Goal: Task Accomplishment & Management: Use online tool/utility

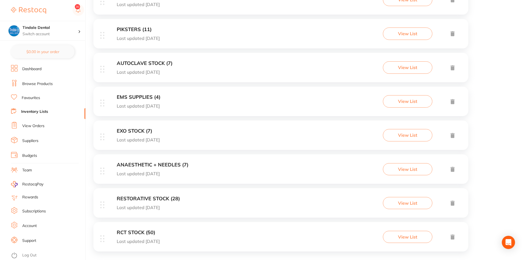
scroll to position [407, 0]
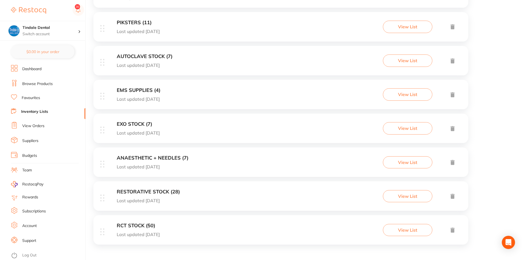
click at [30, 70] on link "Dashboard" at bounding box center [31, 68] width 19 height 5
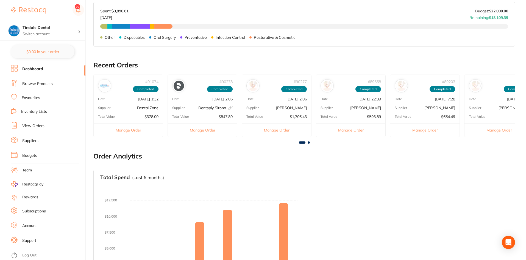
scroll to position [259, 0]
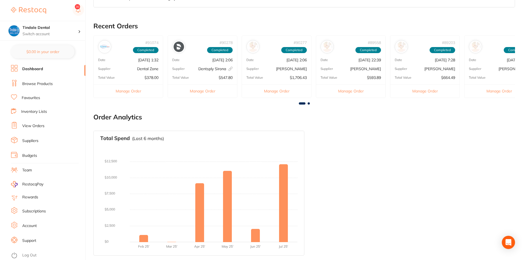
click at [33, 141] on link "Suppliers" at bounding box center [30, 140] width 16 height 5
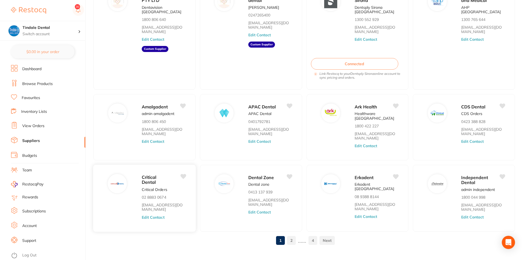
scroll to position [68, 0]
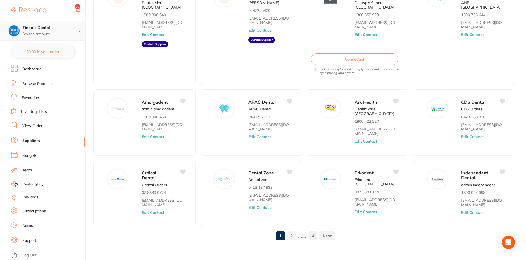
click at [34, 27] on h4 "Tindale Dental" at bounding box center [50, 27] width 55 height 5
click at [43, 85] on link "Browse Products" at bounding box center [37, 83] width 30 height 5
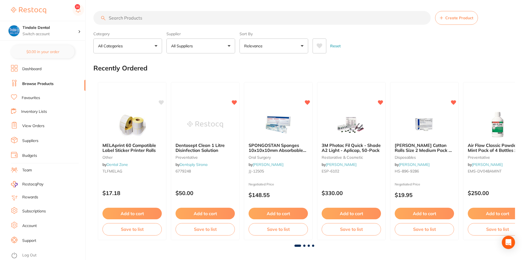
click at [248, 47] on p "Relevance" at bounding box center [254, 45] width 21 height 5
click at [33, 127] on link "View Orders" at bounding box center [33, 125] width 22 height 5
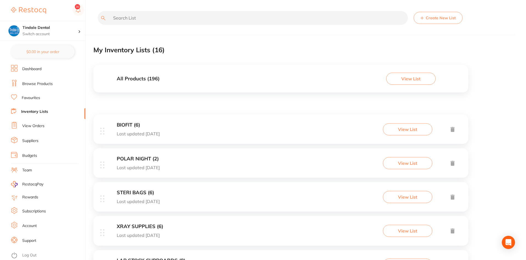
click at [413, 81] on button "View List" at bounding box center [410, 79] width 49 height 12
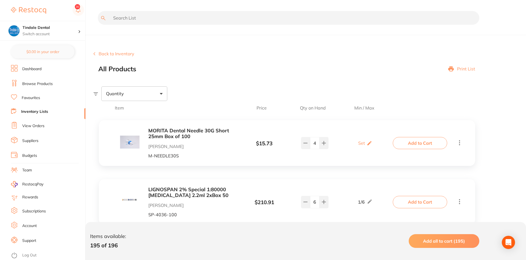
click at [466, 67] on p "Print List" at bounding box center [466, 68] width 18 height 5
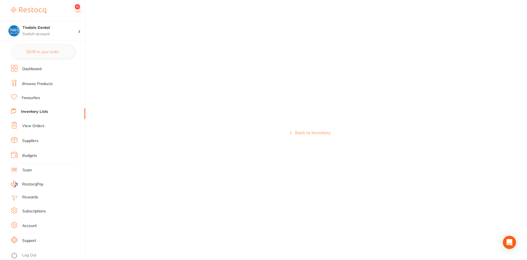
click at [305, 133] on button "Back to Inventory" at bounding box center [310, 132] width 41 height 5
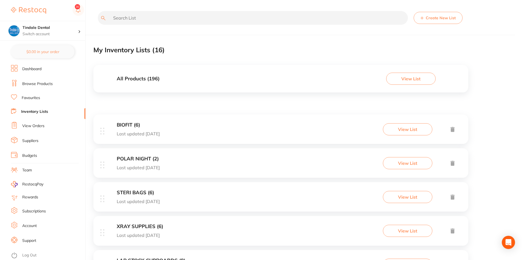
click at [404, 126] on button "View List" at bounding box center [407, 129] width 49 height 12
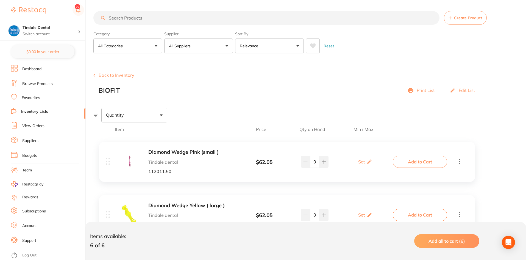
click at [416, 89] on div "Print List" at bounding box center [421, 91] width 27 height 8
